Goal: Task Accomplishment & Management: Complete application form

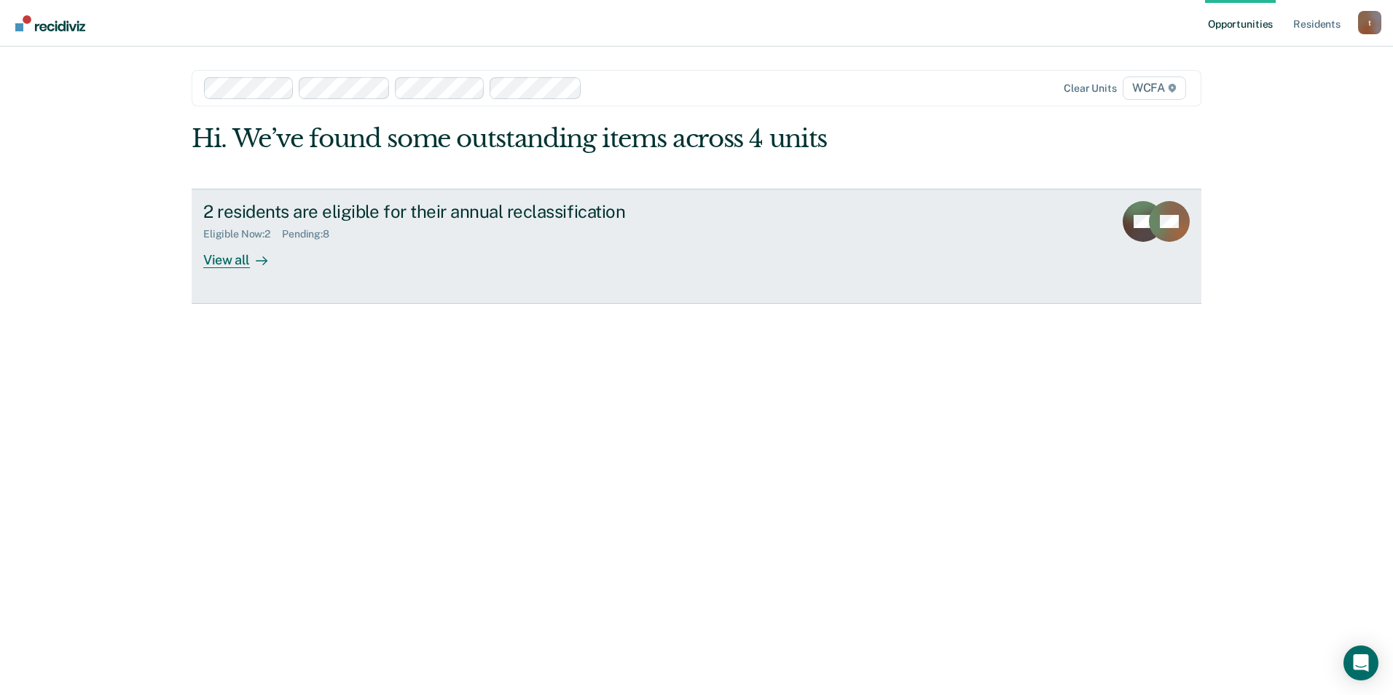
click at [248, 259] on div "View all" at bounding box center [244, 254] width 82 height 28
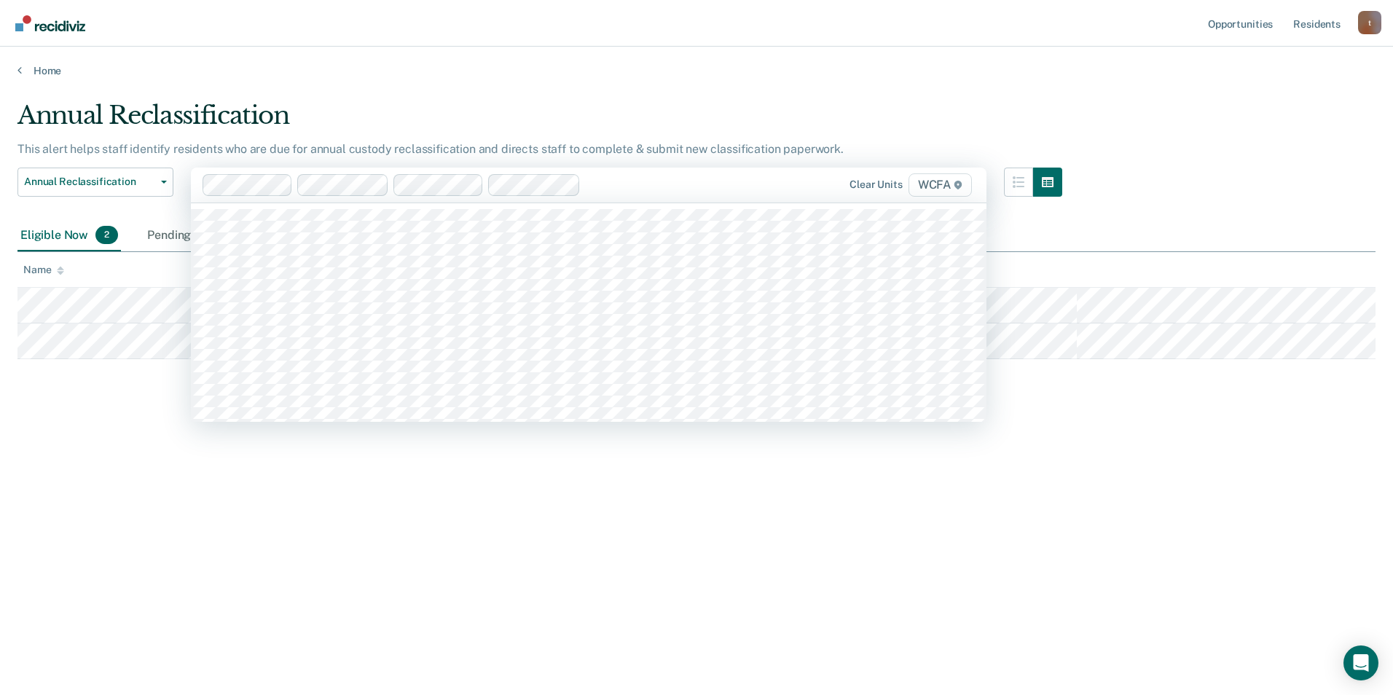
click at [662, 173] on div "Clear units WCFA" at bounding box center [588, 185] width 795 height 35
type input "wcfa"
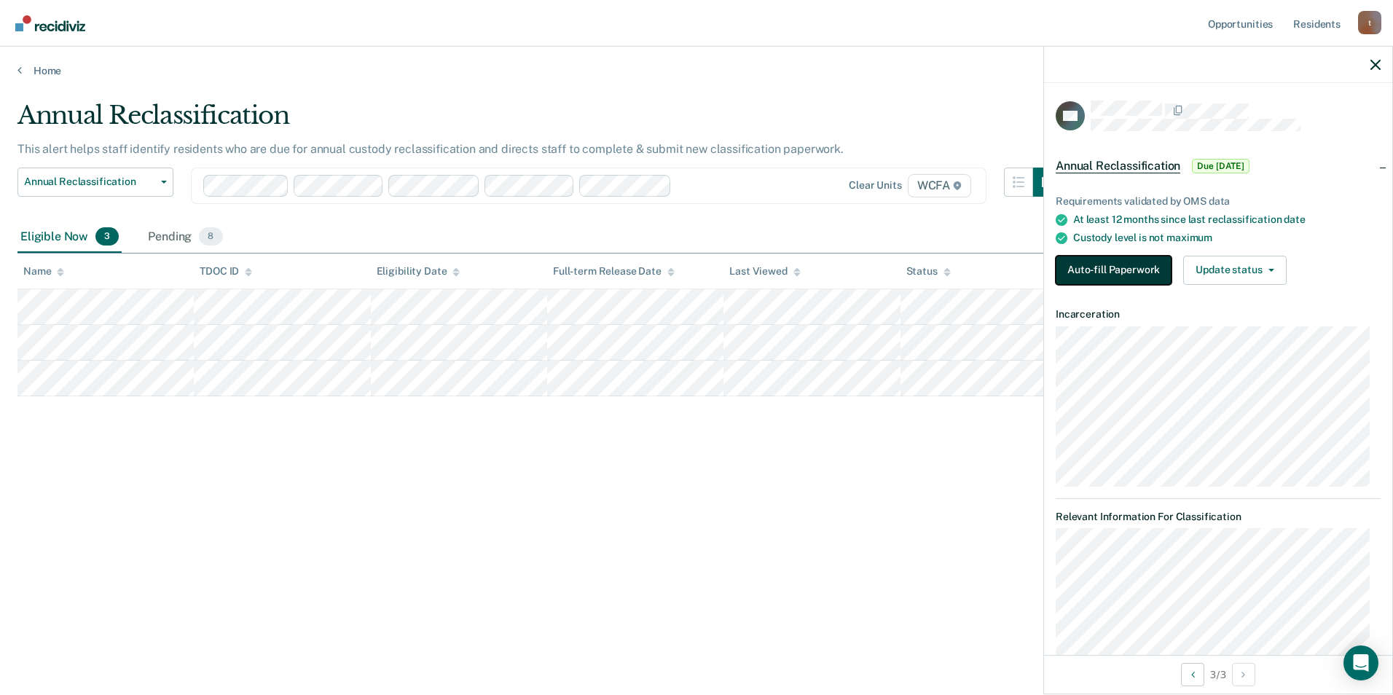
click at [1108, 277] on button "Auto-fill Paperwork" at bounding box center [1113, 270] width 116 height 29
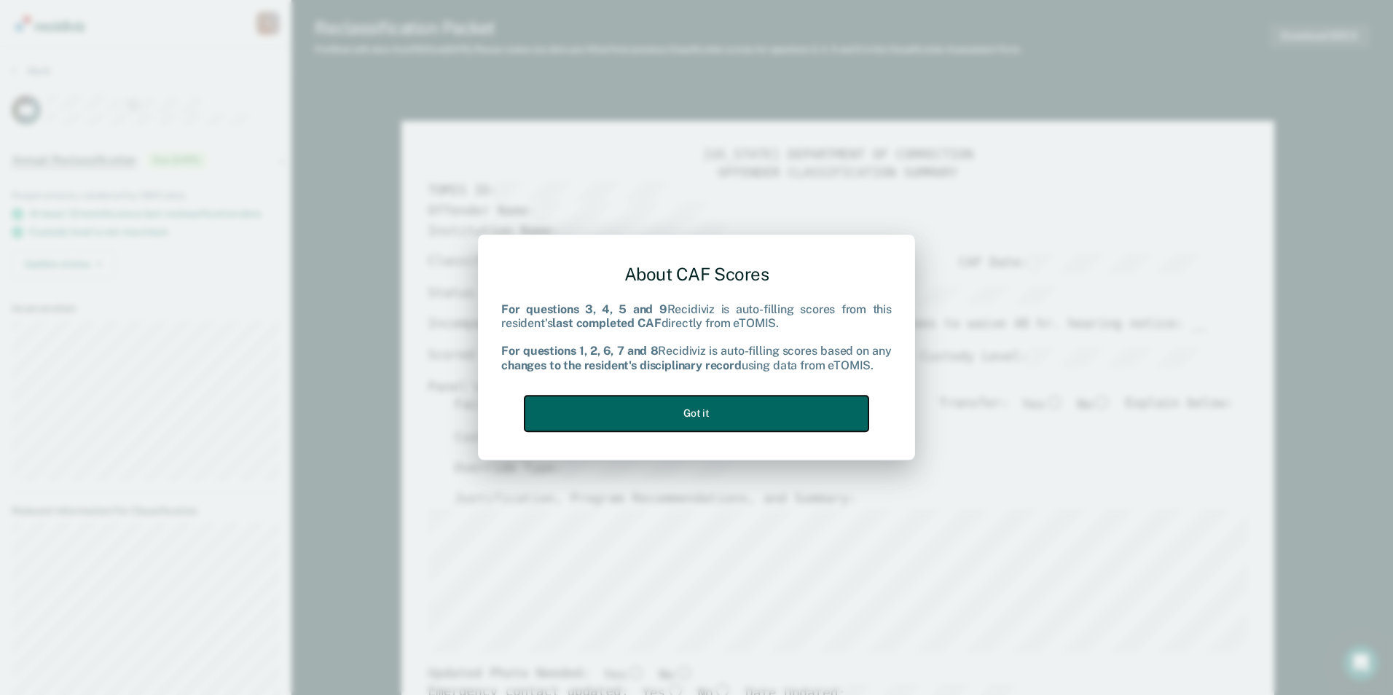
click at [769, 402] on button "Got it" at bounding box center [696, 414] width 344 height 36
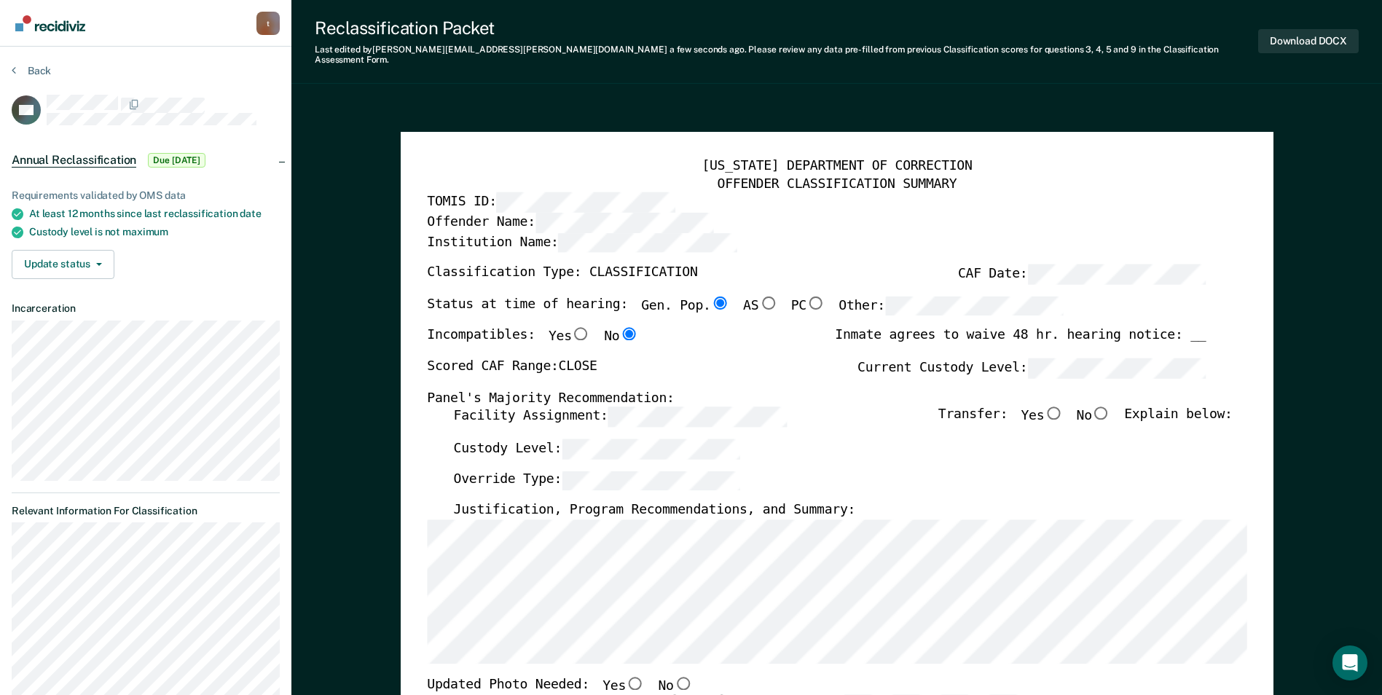
click at [1104, 408] on input "No" at bounding box center [1101, 412] width 19 height 13
type textarea "x"
radio input "true"
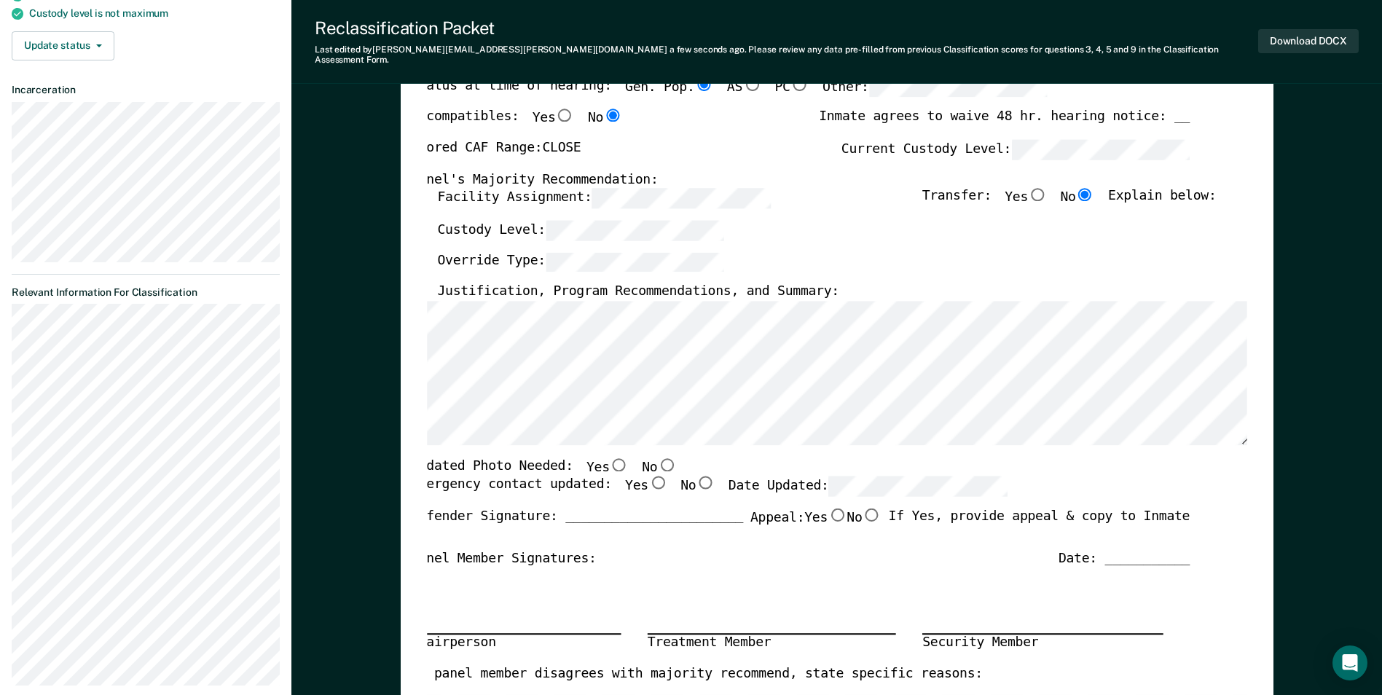
scroll to position [0, 10]
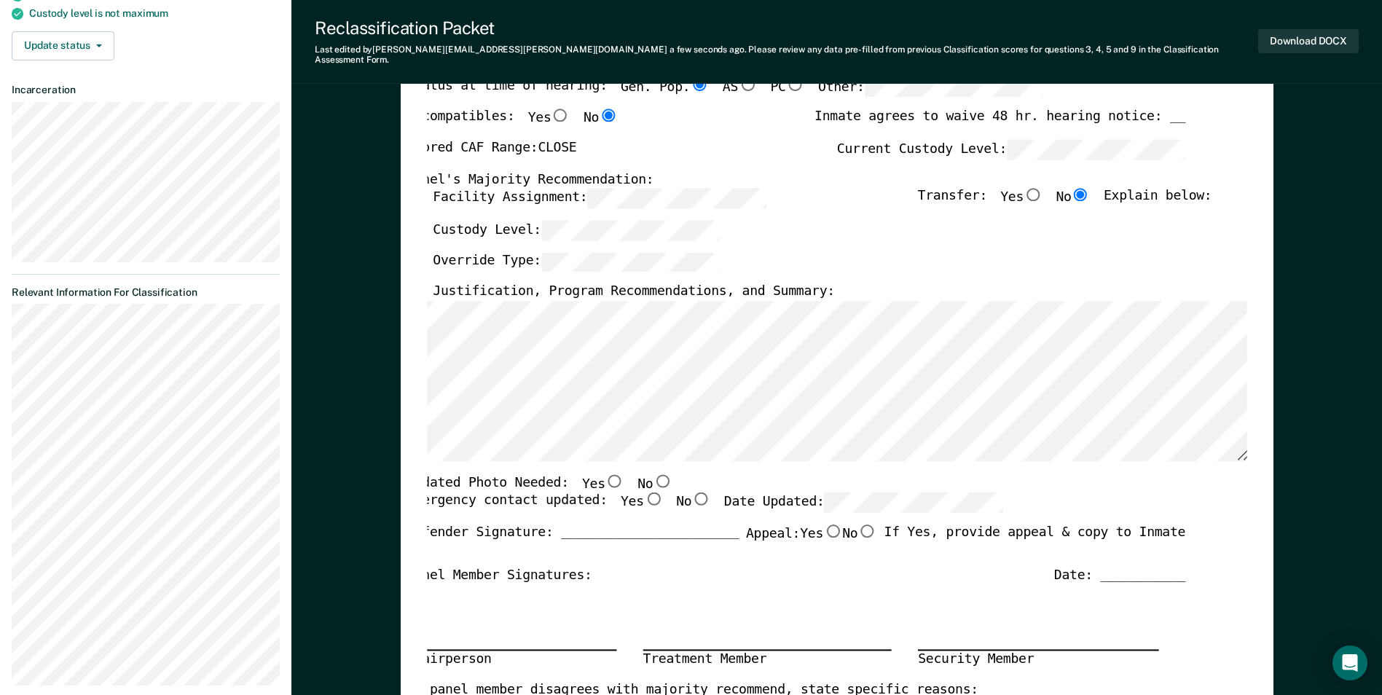
click at [605, 474] on input "Yes" at bounding box center [614, 480] width 19 height 13
type textarea "x"
radio input "true"
click at [644, 492] on input "Yes" at bounding box center [653, 498] width 19 height 13
type textarea "x"
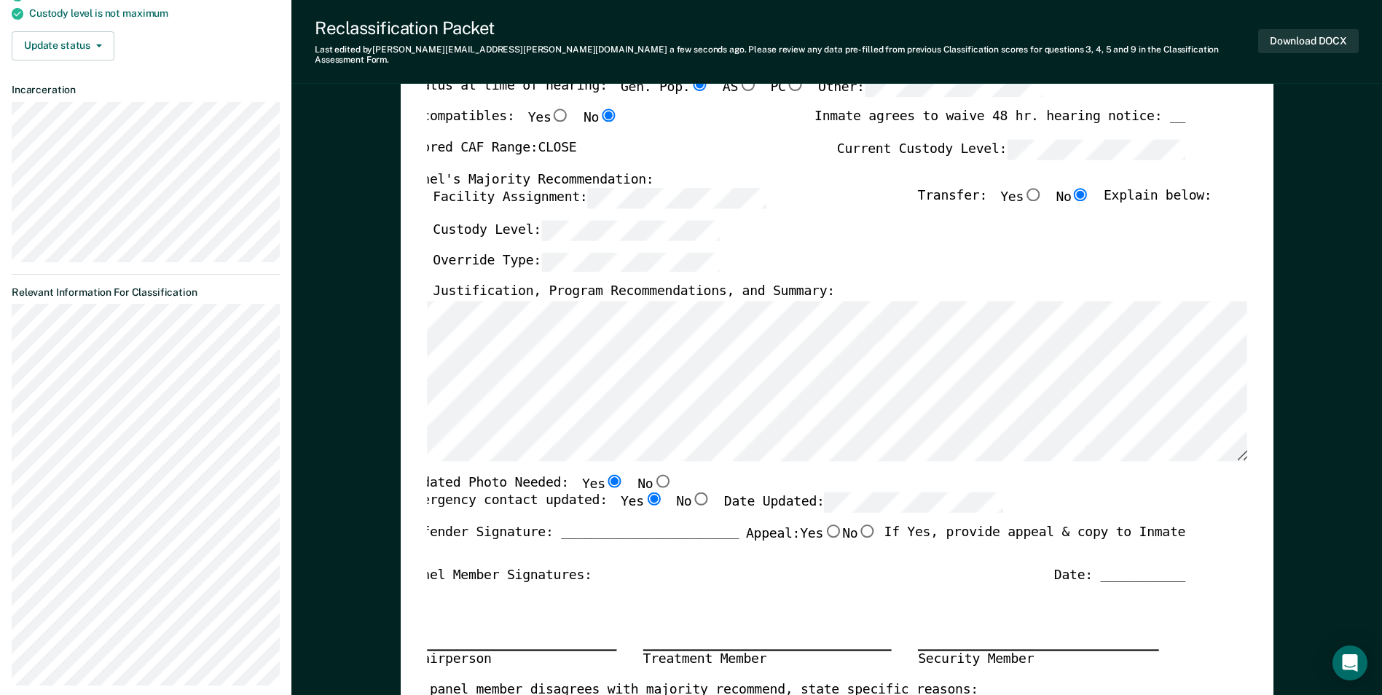
radio input "true"
click at [889, 481] on div "Updated Photo Needed: Yes No" at bounding box center [795, 483] width 779 height 19
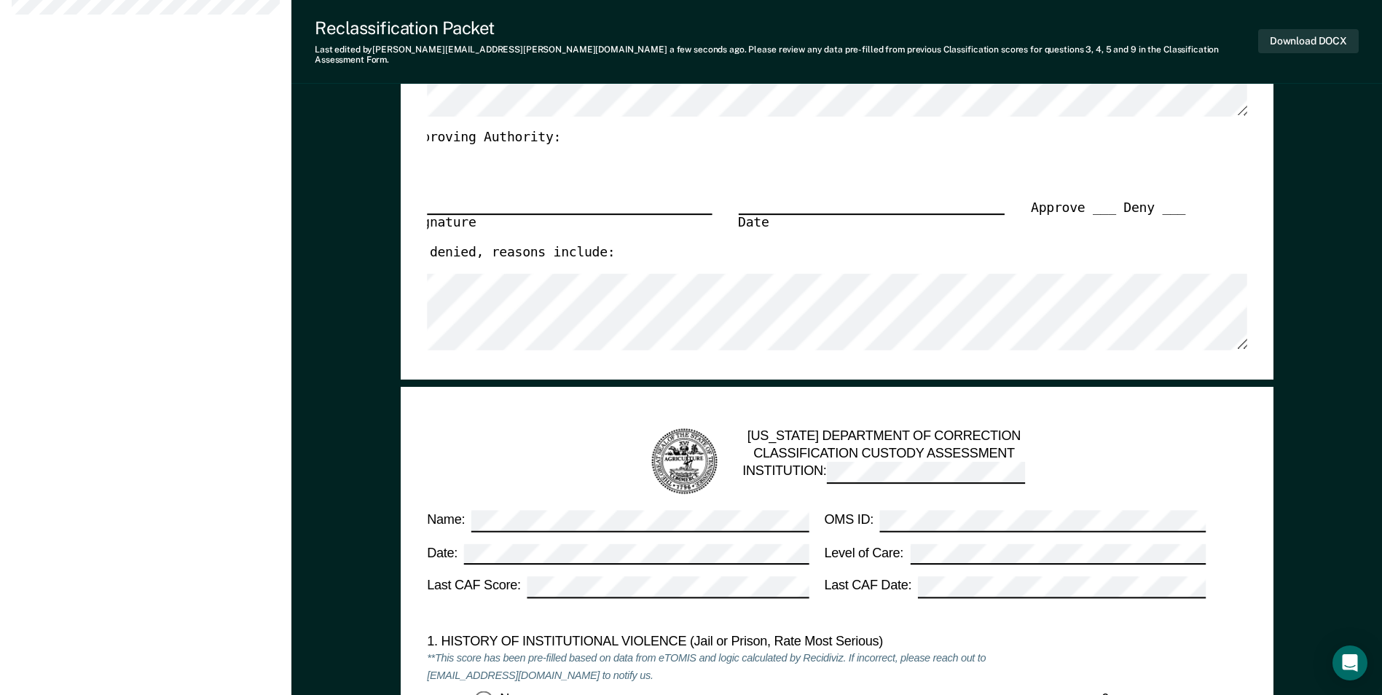
scroll to position [1093, 0]
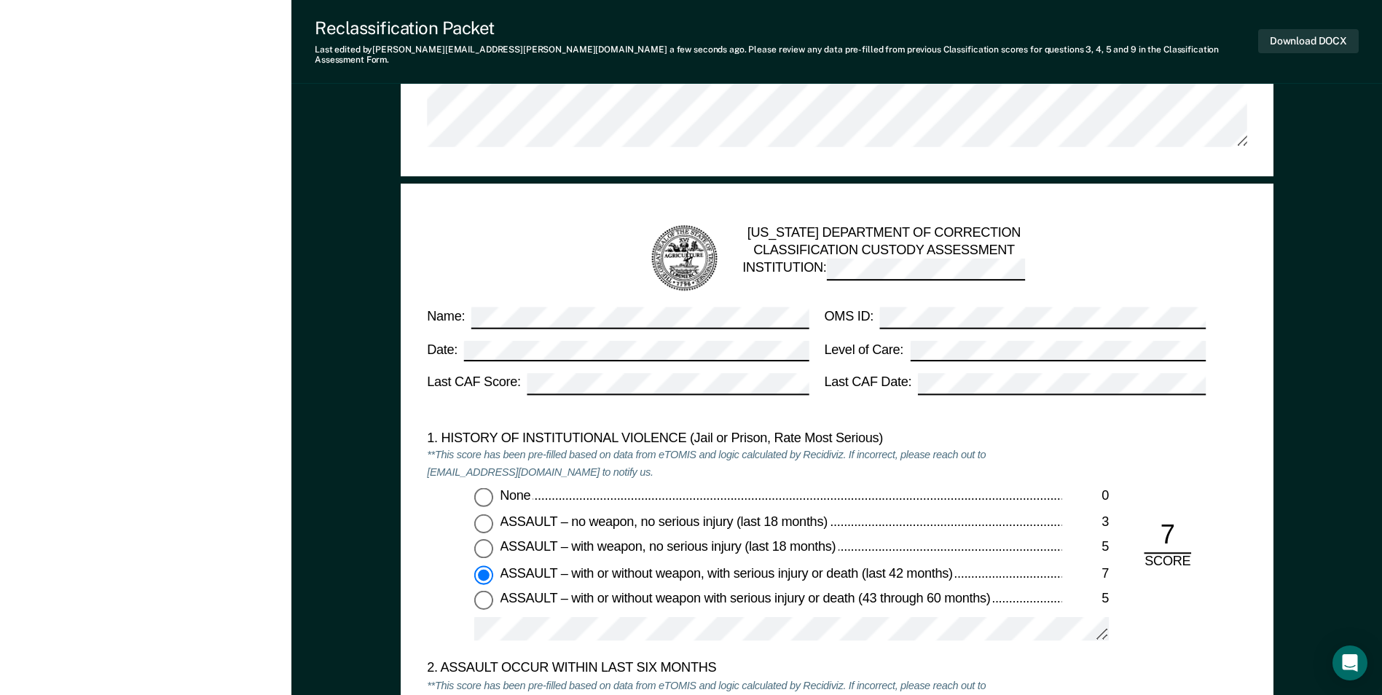
click at [488, 488] on input "None 0" at bounding box center [483, 497] width 19 height 19
type textarea "x"
radio input "true"
radio input "false"
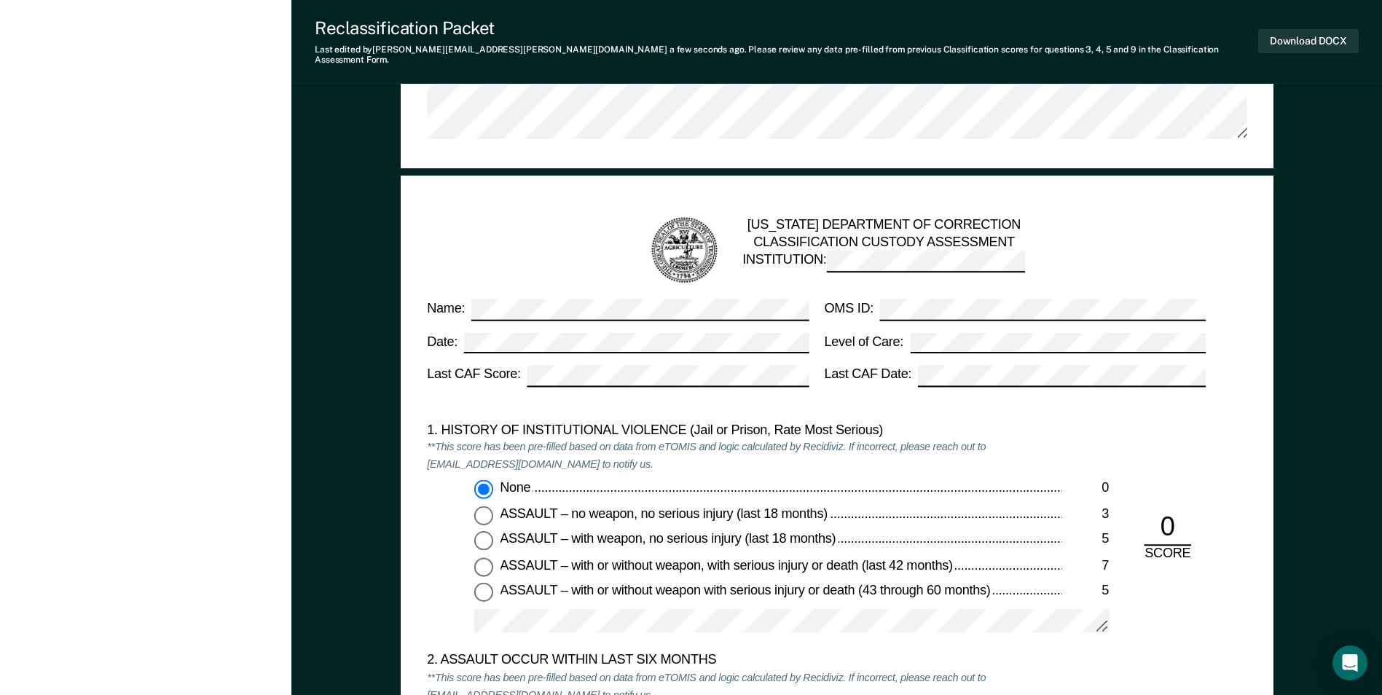
scroll to position [1165, 0]
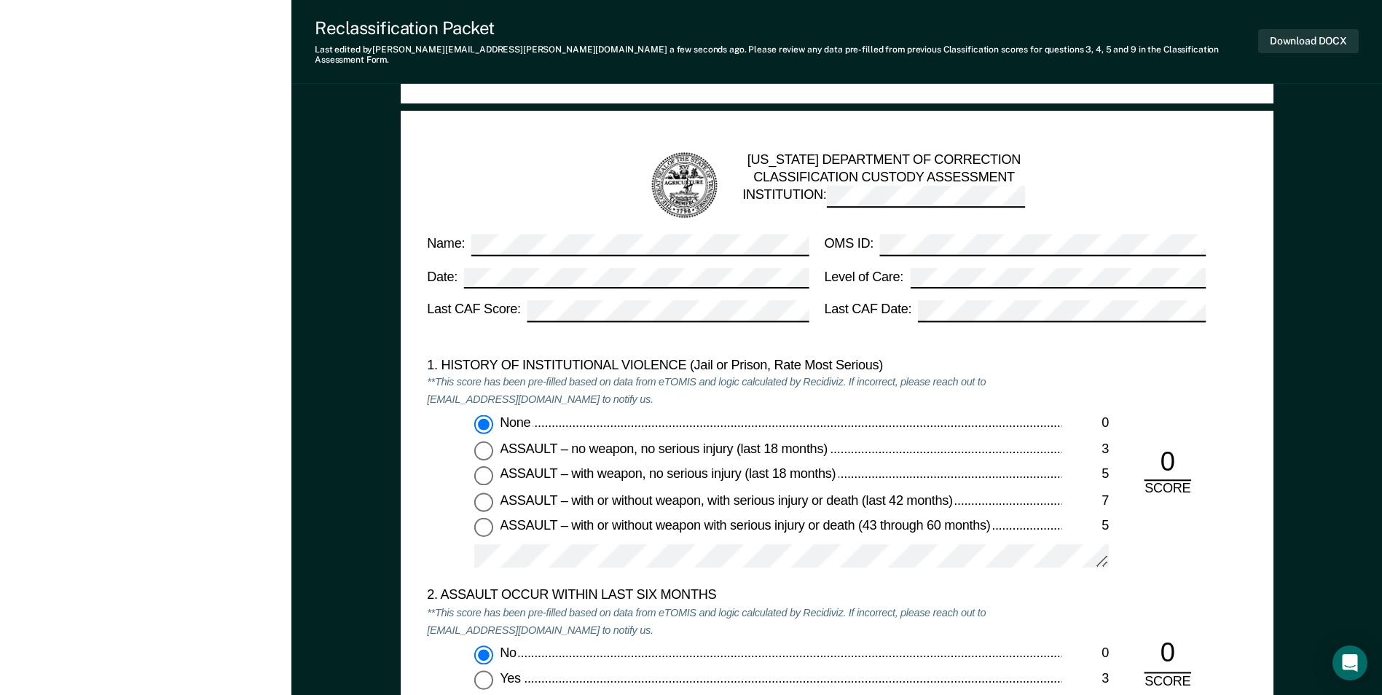
click at [480, 466] on input "ASSAULT – with weapon, no serious injury (last 18 months) 5" at bounding box center [483, 475] width 19 height 19
type textarea "x"
radio input "false"
radio input "true"
click at [488, 420] on input "None 0" at bounding box center [483, 424] width 19 height 19
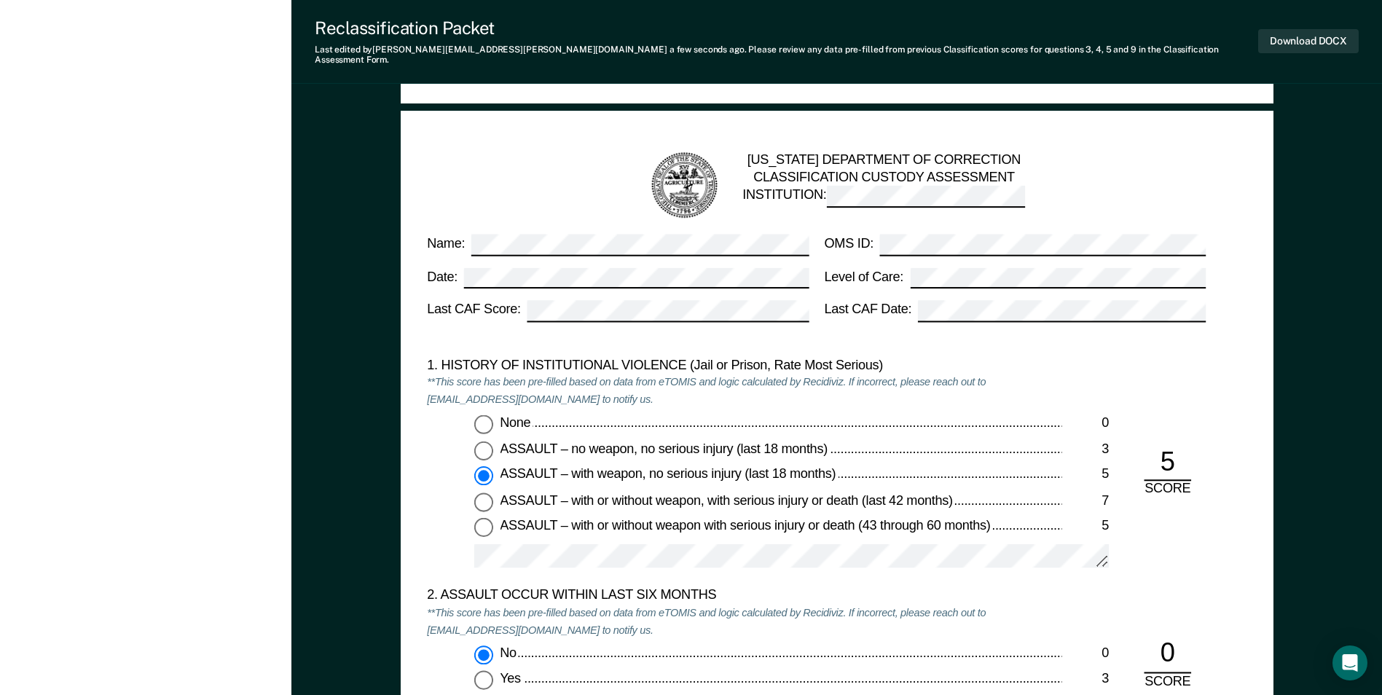
type textarea "x"
radio input "true"
radio input "false"
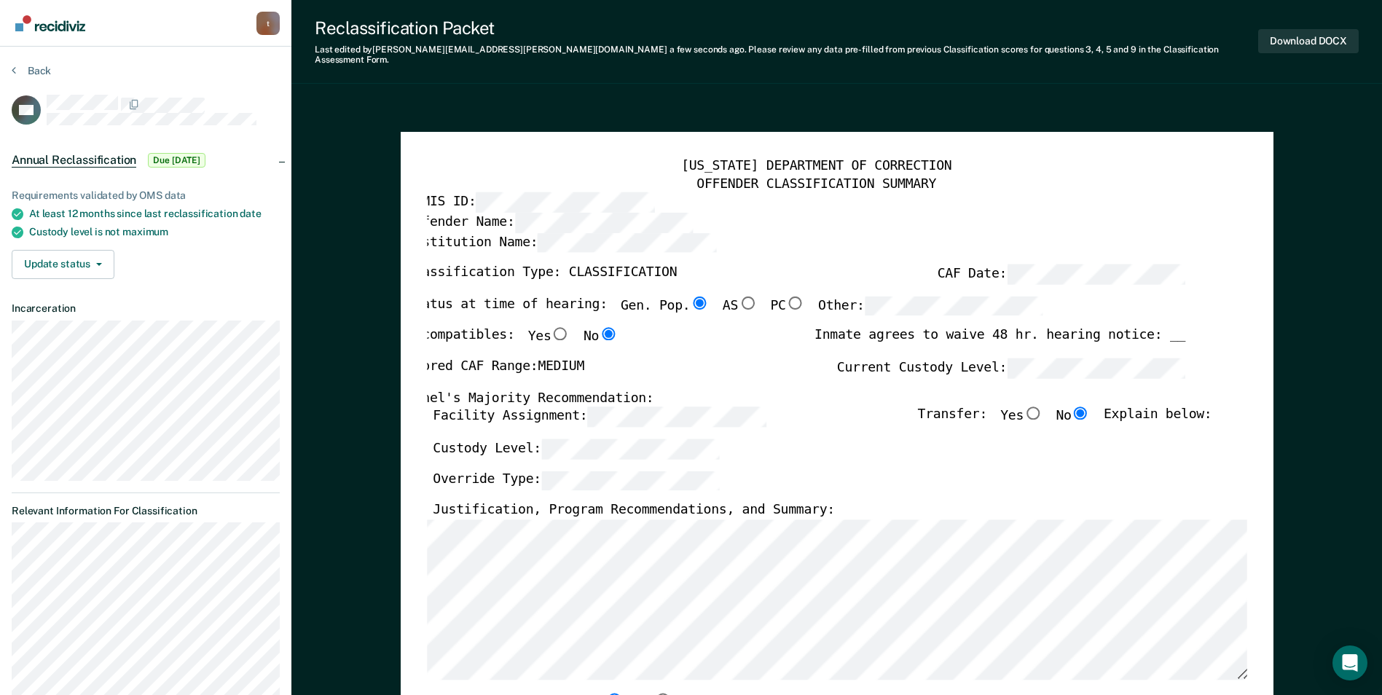
scroll to position [0, 0]
click at [892, 197] on div "TOMIS ID:" at bounding box center [795, 202] width 779 height 20
click at [1289, 33] on button "Download DOCX" at bounding box center [1308, 41] width 101 height 24
type textarea "x"
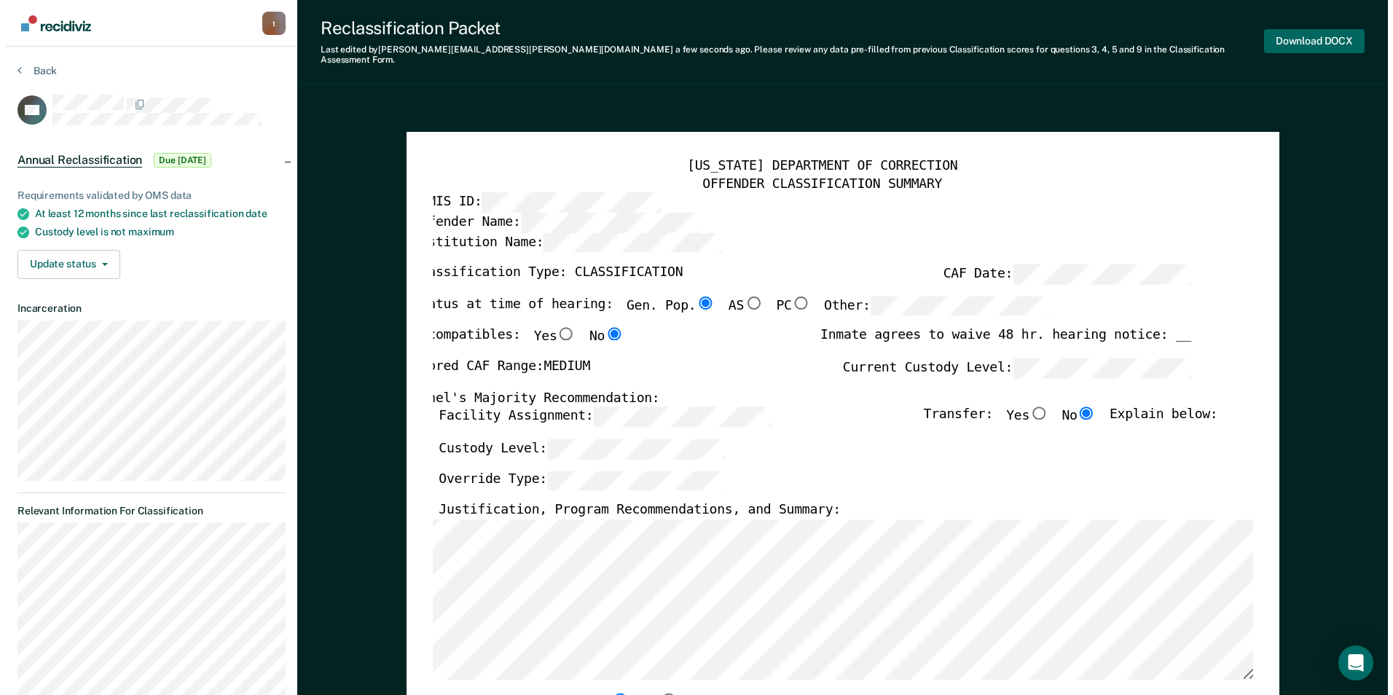
scroll to position [0, 3]
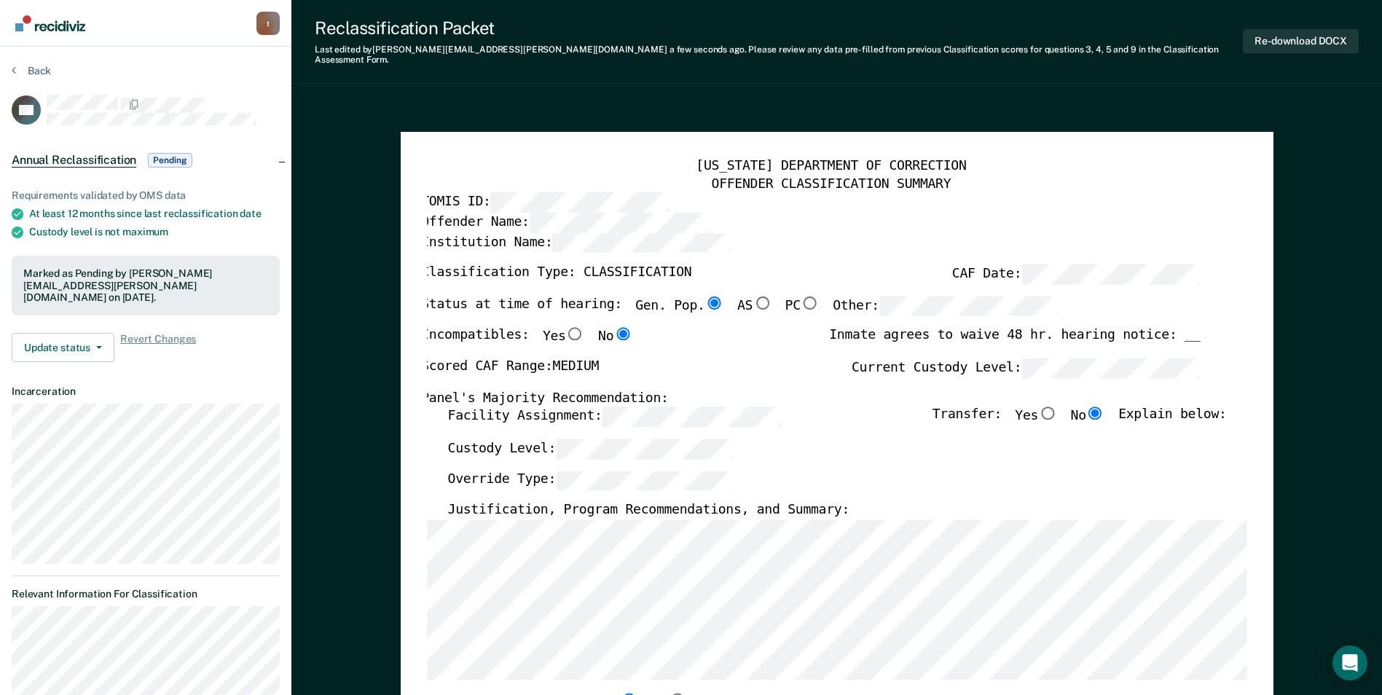
click at [20, 71] on button "Back" at bounding box center [31, 70] width 39 height 13
